Goal: Transaction & Acquisition: Purchase product/service

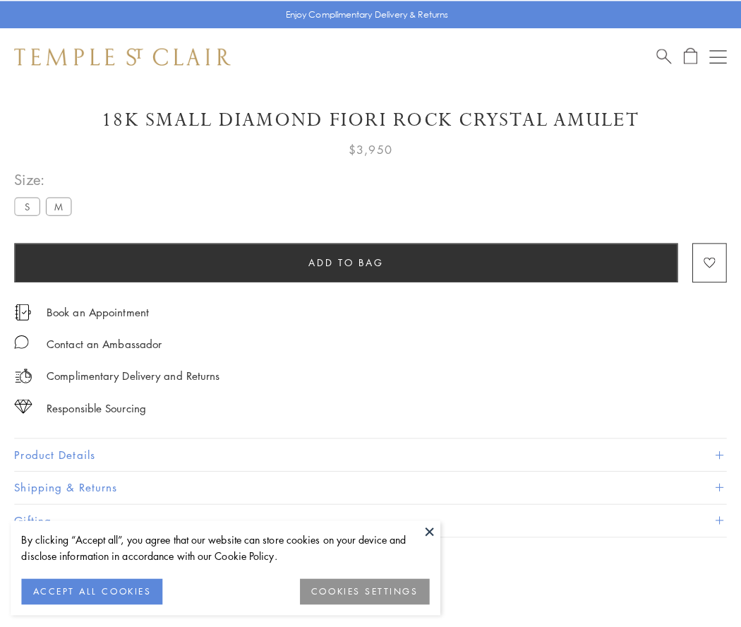
scroll to position [58, 0]
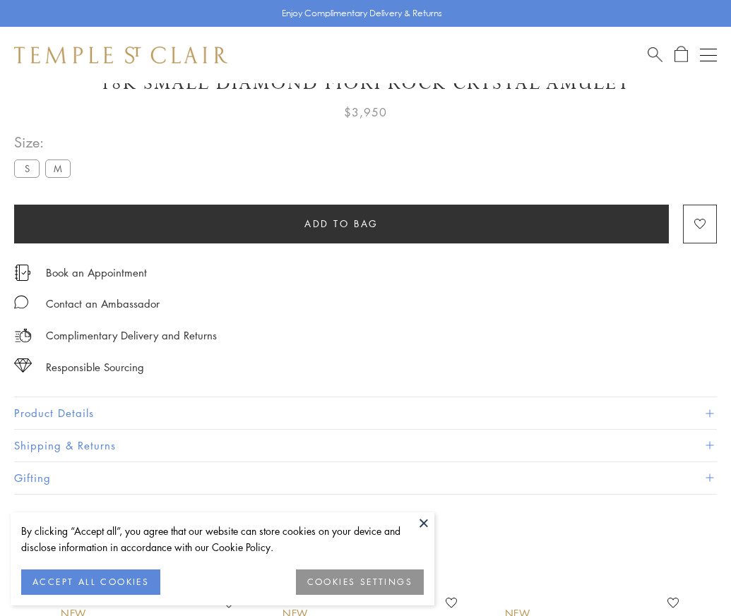
click at [341, 223] on span "Add to bag" at bounding box center [341, 224] width 74 height 16
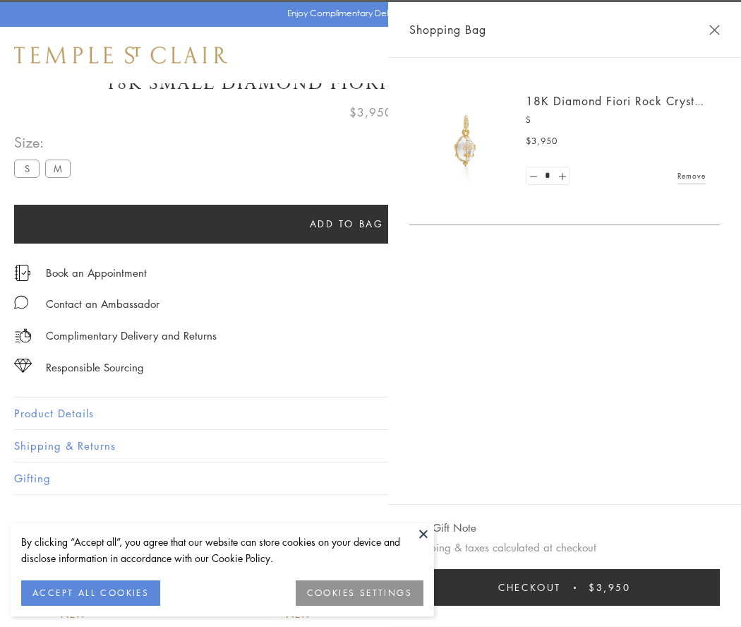
click at [561, 587] on span "Checkout" at bounding box center [530, 588] width 63 height 16
